Goal: Transaction & Acquisition: Purchase product/service

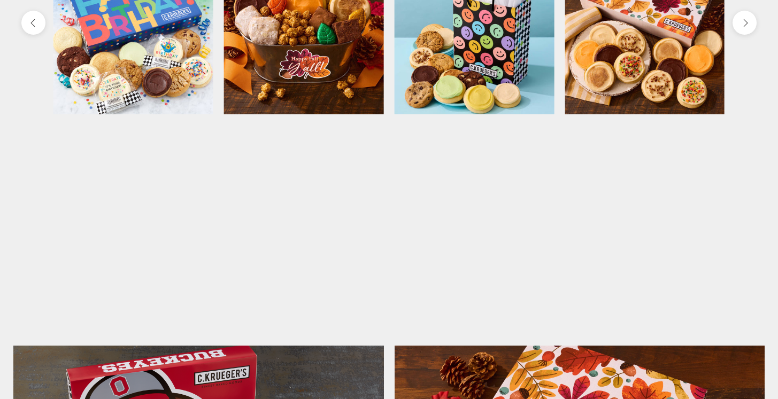
scroll to position [512, 0]
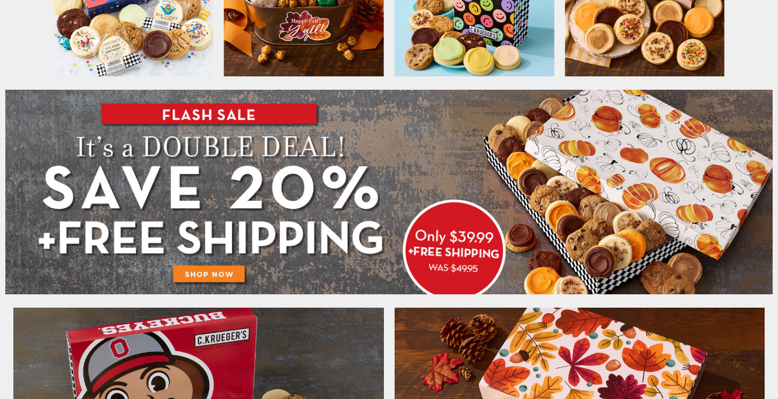
click at [212, 271] on img at bounding box center [388, 192] width 767 height 205
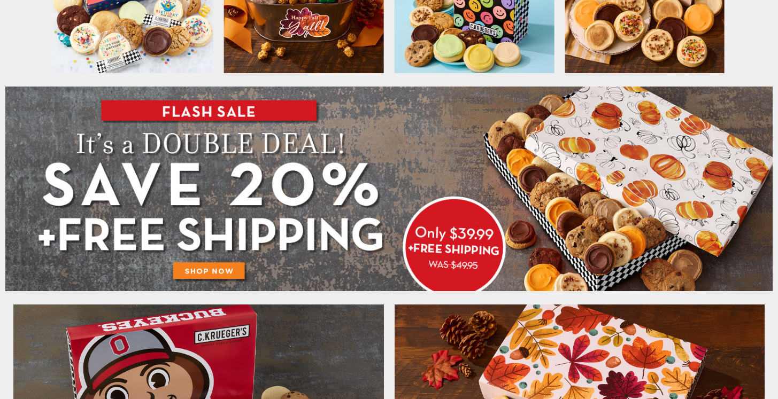
scroll to position [506, 0]
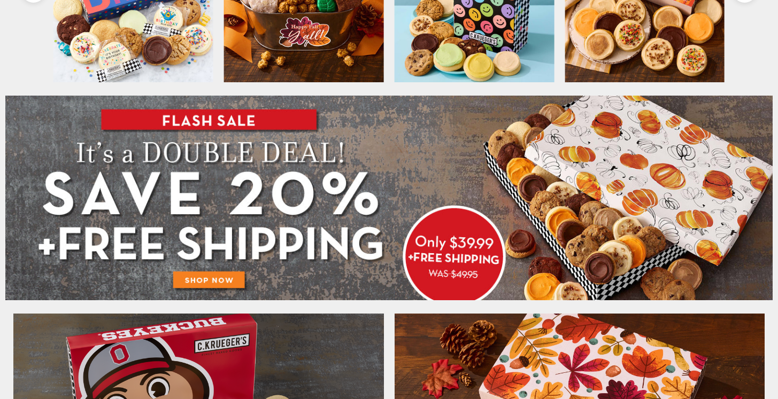
click at [220, 281] on img at bounding box center [388, 198] width 767 height 205
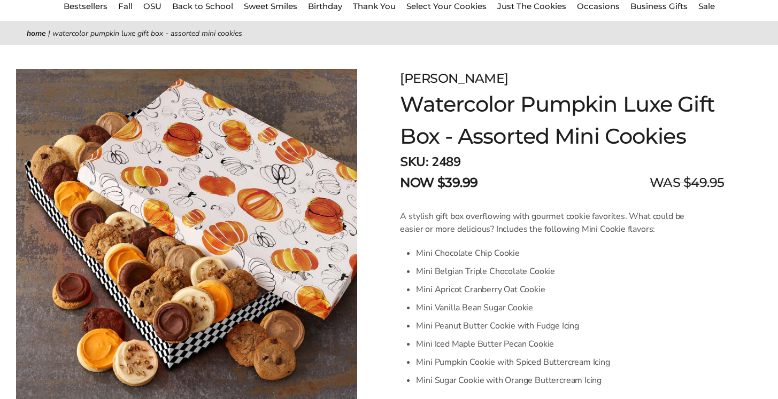
scroll to position [101, 0]
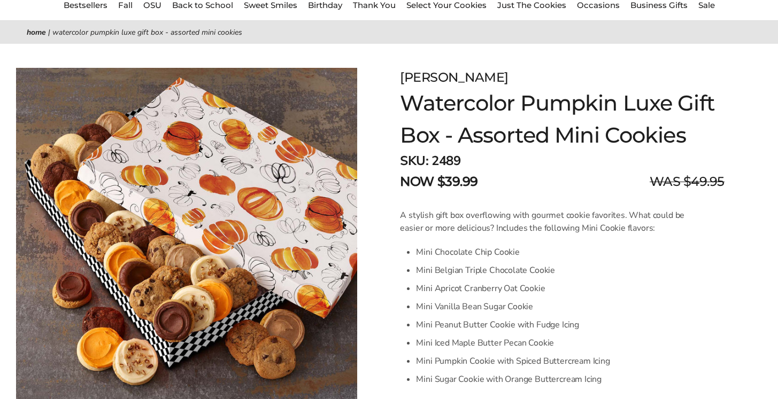
click at [403, 102] on h1 "Watercolor Pumpkin Luxe Gift Box - Assorted Mini Cookies" at bounding box center [562, 119] width 324 height 64
click at [575, 158] on div "SKU: 2489 NOW $39.99 WAS $49.95" at bounding box center [562, 171] width 324 height 40
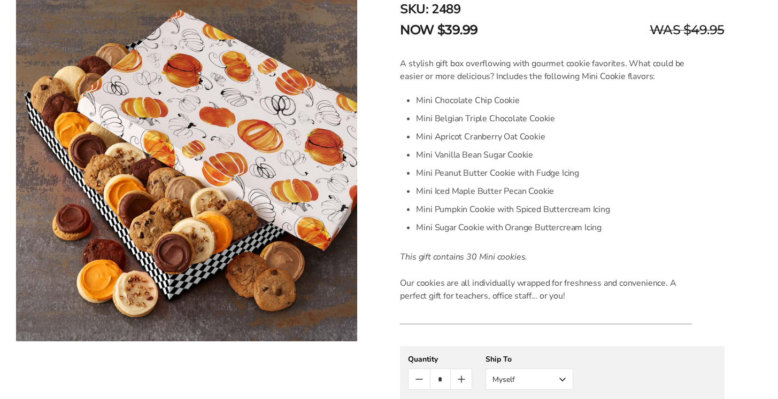
scroll to position [218, 0]
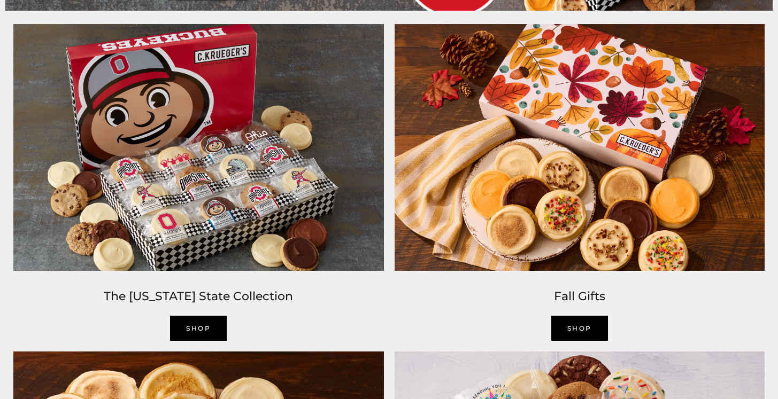
scroll to position [796, 0]
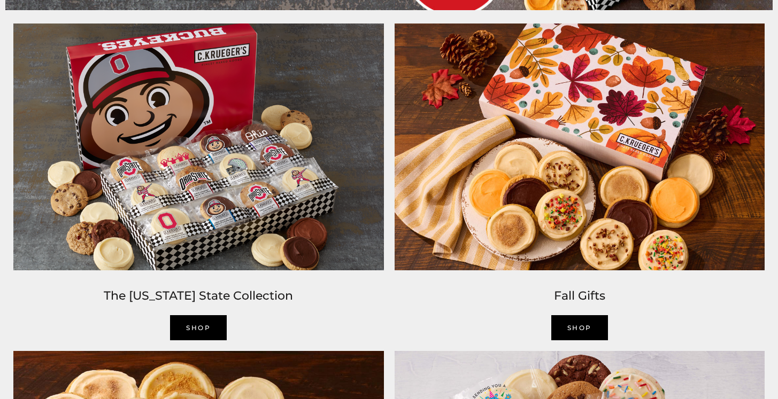
click at [554, 168] on img at bounding box center [579, 147] width 381 height 258
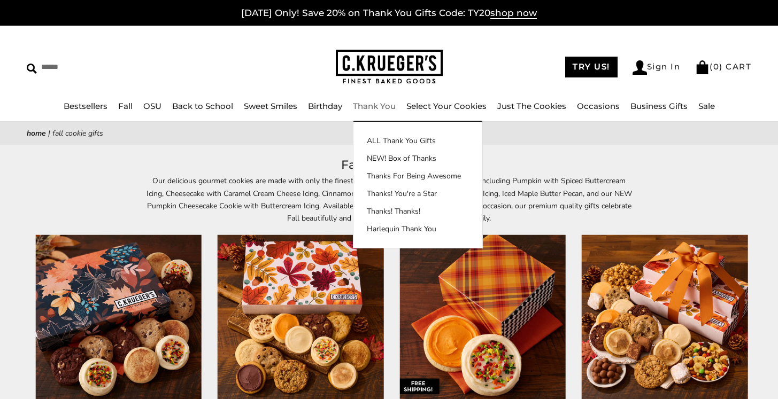
click at [370, 104] on link "Thank You" at bounding box center [374, 106] width 43 height 10
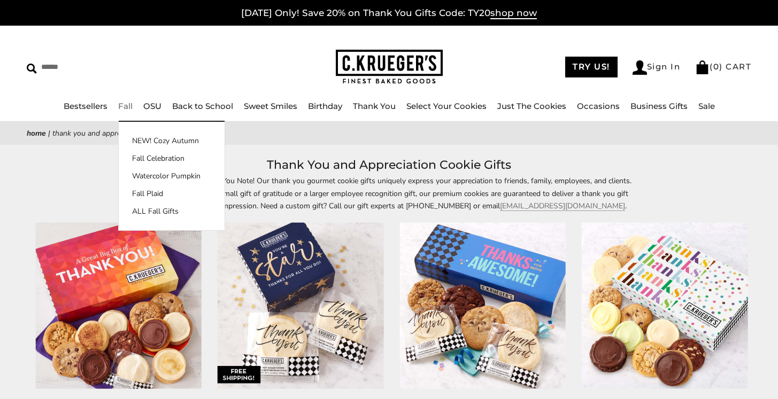
click at [126, 105] on link "Fall" at bounding box center [125, 106] width 14 height 10
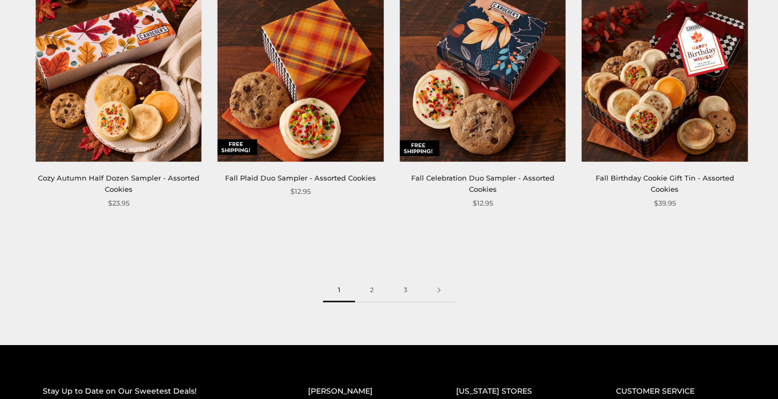
scroll to position [1447, 0]
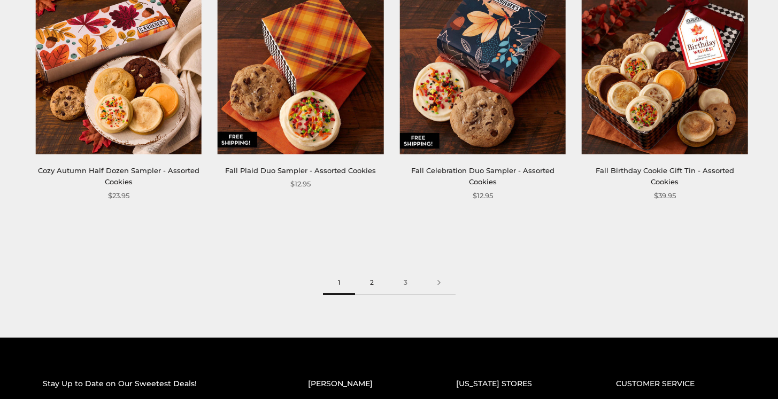
click at [370, 285] on link "2" at bounding box center [372, 283] width 34 height 24
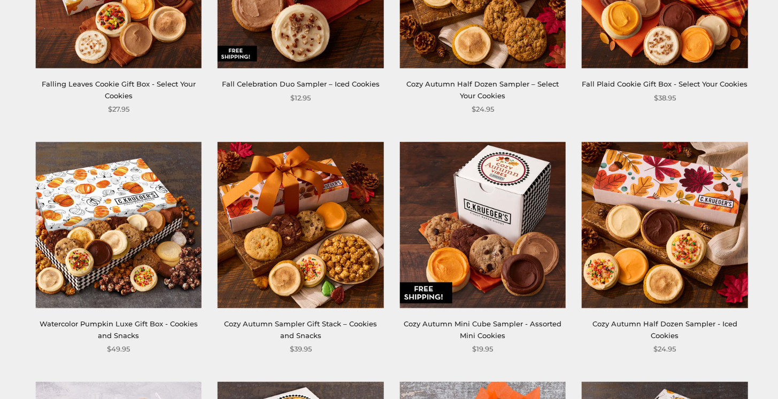
click at [136, 245] on img at bounding box center [118, 225] width 166 height 166
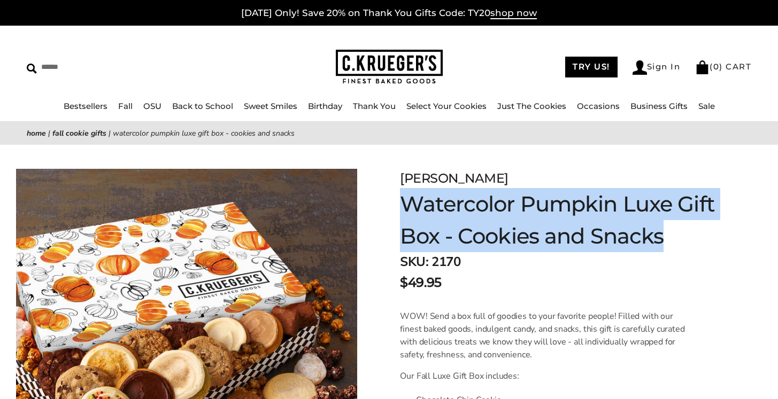
drag, startPoint x: 405, startPoint y: 204, endPoint x: 695, endPoint y: 240, distance: 293.1
click at [695, 240] on h1 "Watercolor Pumpkin Luxe Gift Box - Cookies and Snacks" at bounding box center [562, 220] width 324 height 64
copy h1 "Watercolor Pumpkin Luxe Gift Box - Cookies and Snacks"
click at [143, 66] on input "Search" at bounding box center [112, 67] width 171 height 17
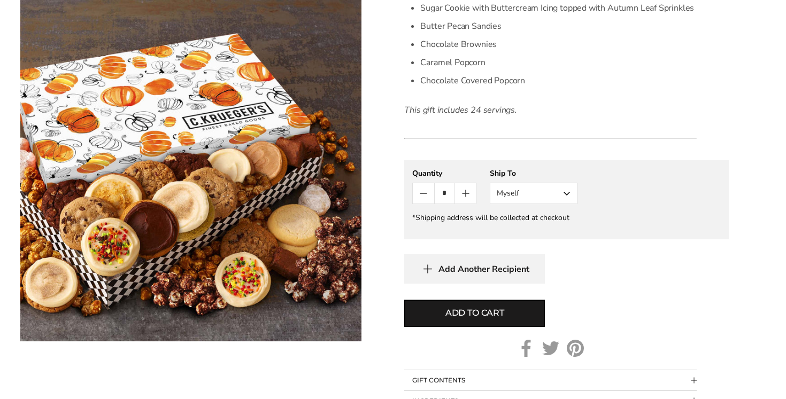
scroll to position [567, 0]
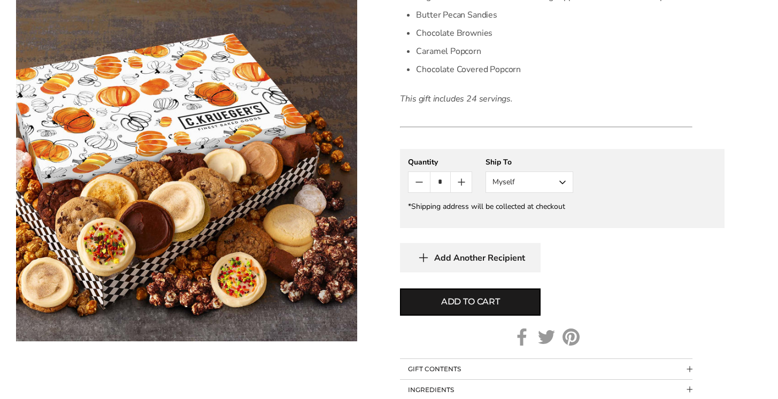
click at [463, 180] on icon "Count plus" at bounding box center [461, 182] width 13 height 13
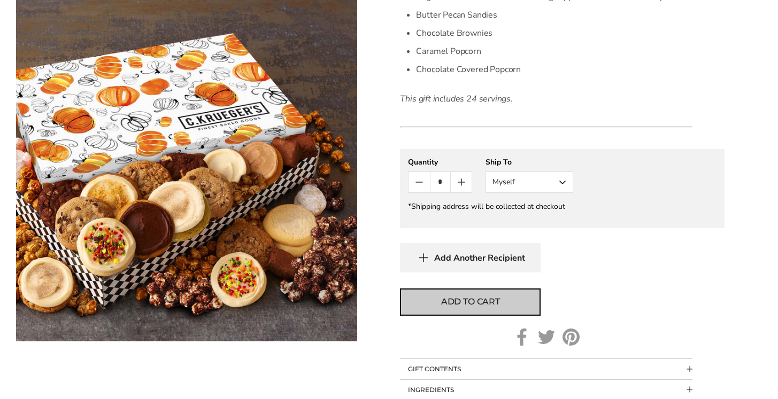
click at [473, 296] on span "Add to cart" at bounding box center [470, 302] width 59 height 13
type input "*"
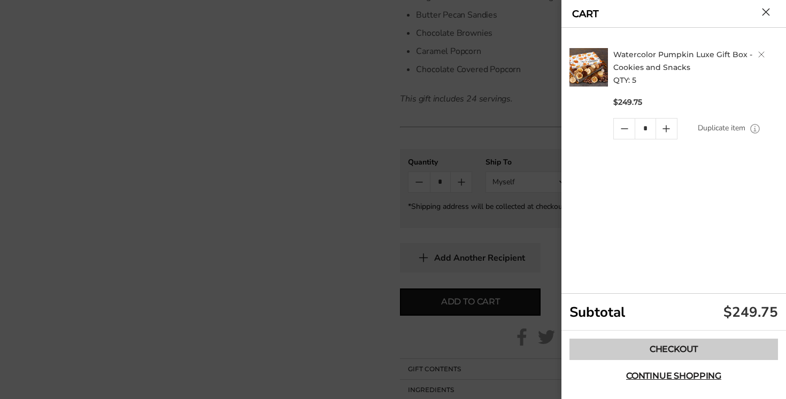
click at [670, 351] on link "Checkout" at bounding box center [673, 349] width 208 height 21
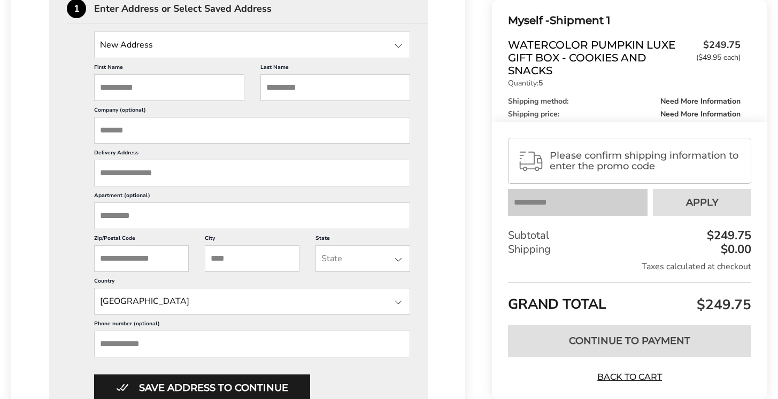
scroll to position [249, 0]
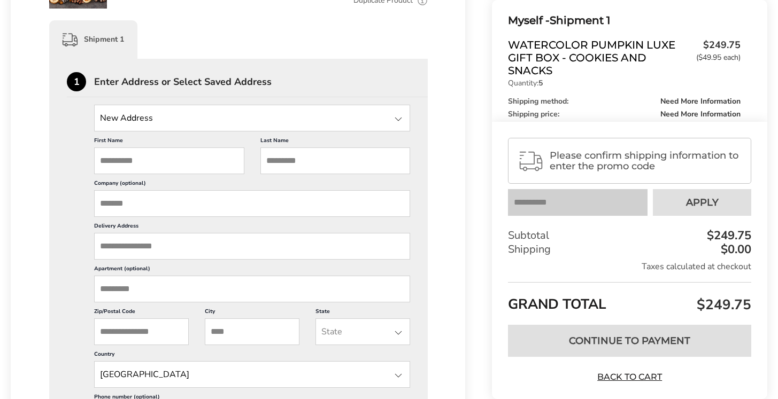
click at [152, 164] on input "First Name" at bounding box center [169, 161] width 150 height 27
type input "****"
type input "**"
type input "**********"
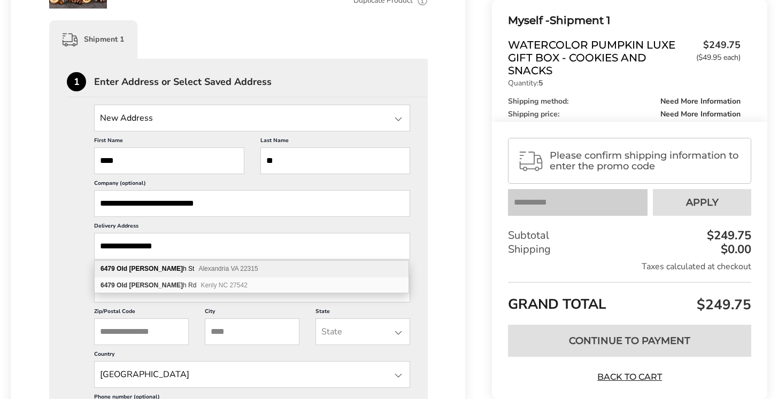
click at [206, 270] on span "Alexandria VA 22315" at bounding box center [227, 268] width 59 height 7
type input "**********"
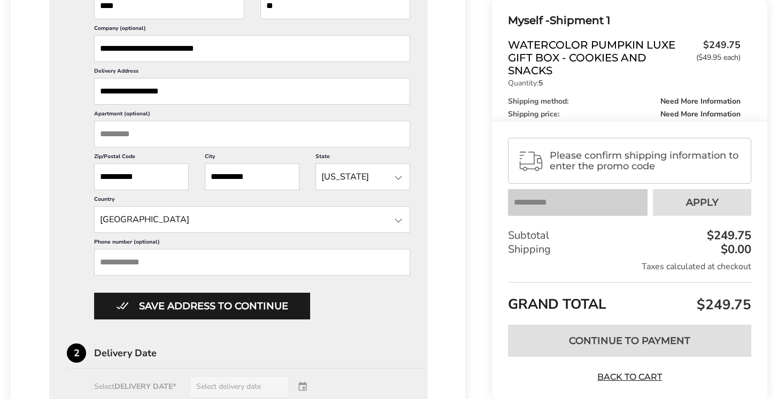
scroll to position [404, 0]
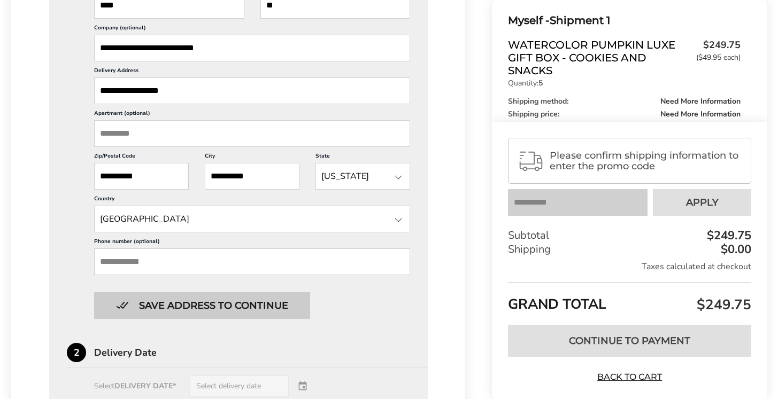
click at [213, 305] on button "Save address to continue" at bounding box center [202, 305] width 216 height 27
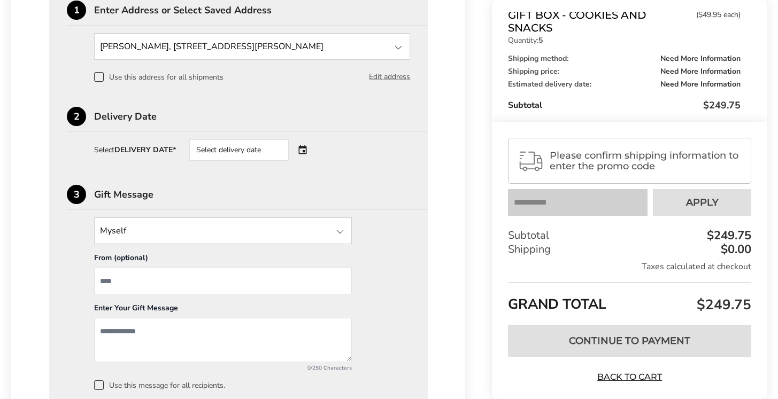
scroll to position [312, 0]
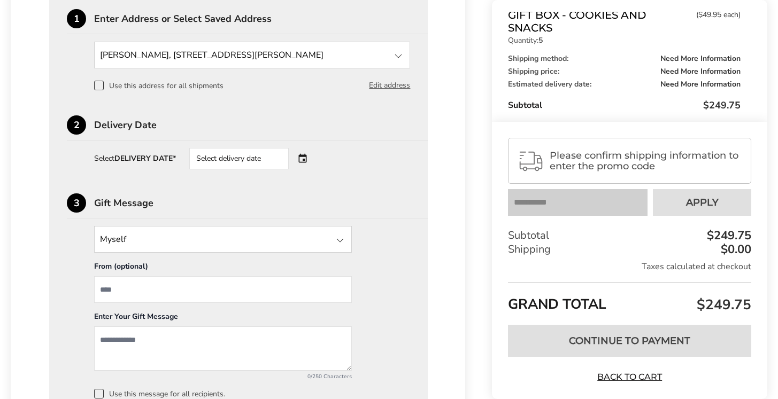
click at [307, 164] on div "Select delivery date" at bounding box center [253, 158] width 129 height 21
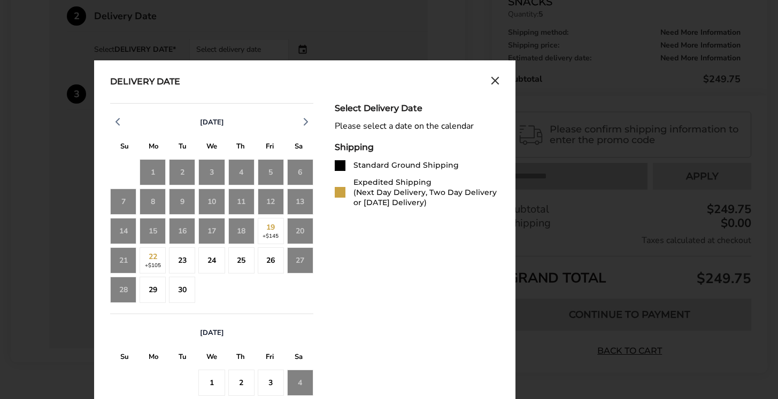
scroll to position [421, 0]
click at [303, 126] on icon "button" at bounding box center [305, 121] width 13 height 13
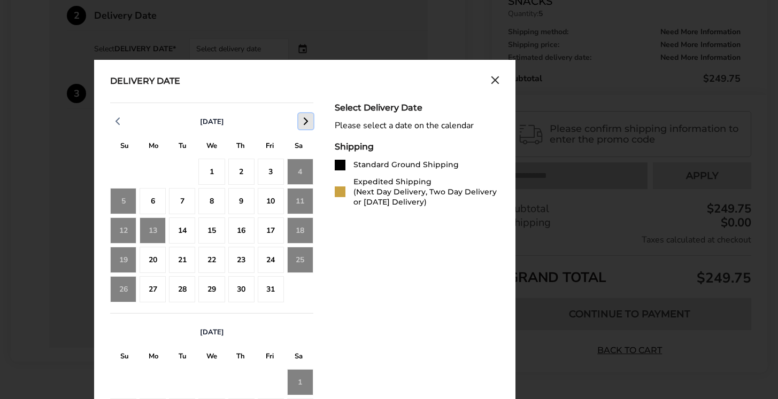
click at [303, 126] on icon "button" at bounding box center [305, 121] width 13 height 13
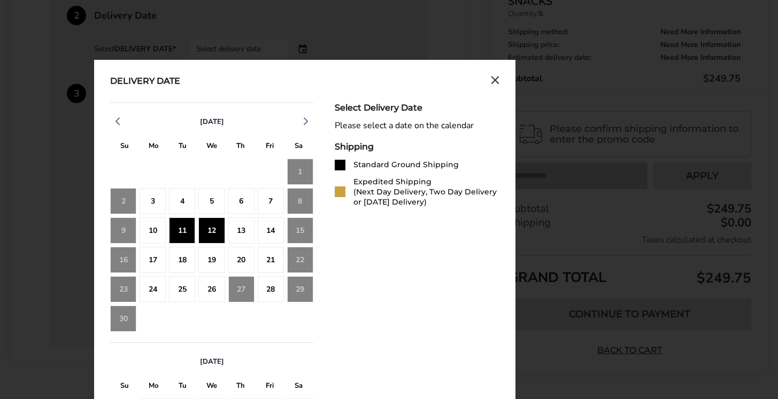
click at [198, 233] on div "12" at bounding box center [211, 231] width 26 height 26
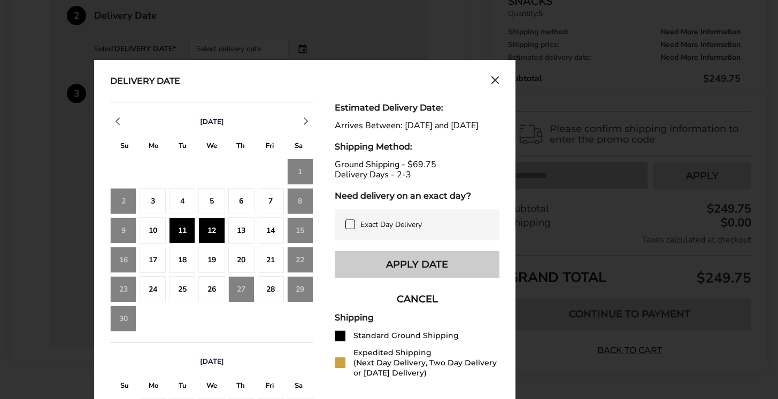
click at [432, 273] on button "Apply Date" at bounding box center [417, 264] width 165 height 27
